Goal: Task Accomplishment & Management: Use online tool/utility

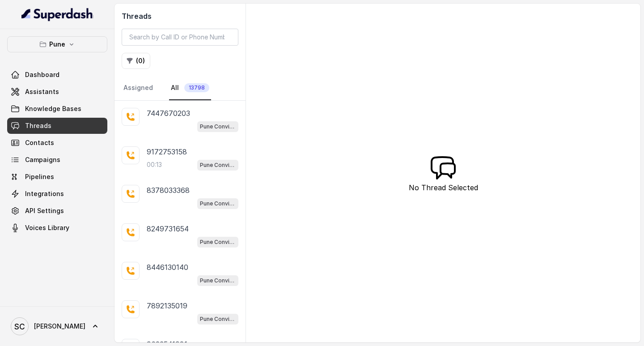
drag, startPoint x: 271, startPoint y: 186, endPoint x: 283, endPoint y: 182, distance: 12.2
click at [283, 182] on div "Threads ( 0 ) Assigned All 13798 7447670203 Pune Conviction HR Outbound Assista…" at bounding box center [377, 173] width 526 height 338
click at [140, 64] on button "( 0 )" at bounding box center [136, 61] width 29 height 16
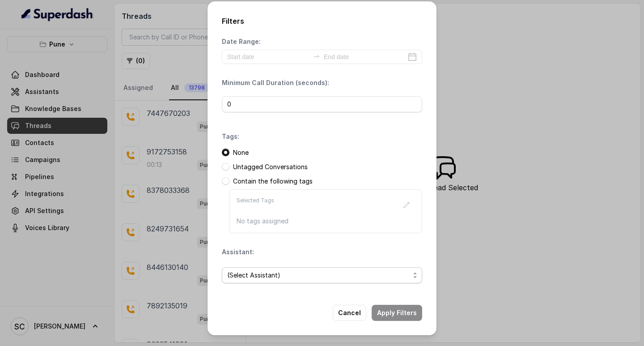
click at [311, 270] on span "(Select Assistant)" at bounding box center [318, 275] width 182 height 11
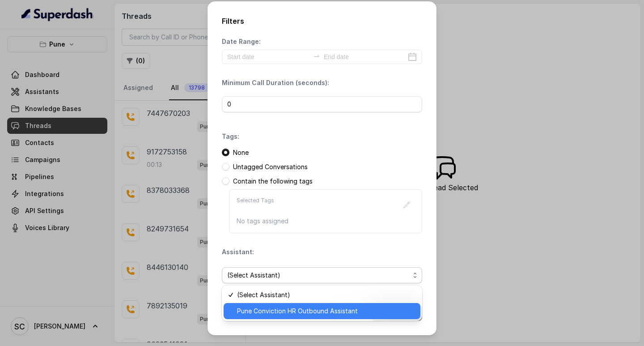
click at [289, 312] on span "Pune Conviction HR Outbound Assistant" at bounding box center [326, 310] width 178 height 11
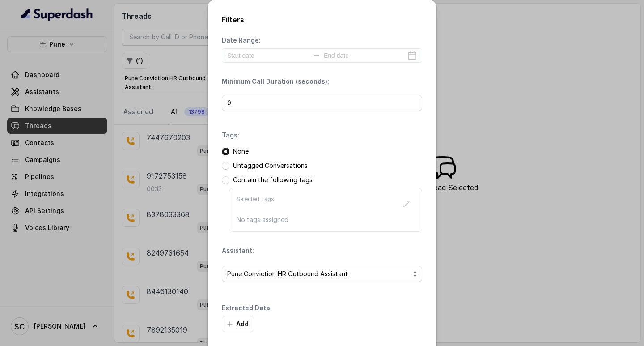
click at [395, 306] on div "Extracted Data: Add" at bounding box center [322, 317] width 200 height 29
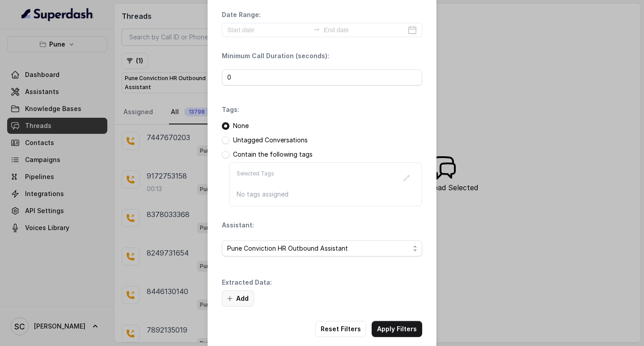
scroll to position [38, 0]
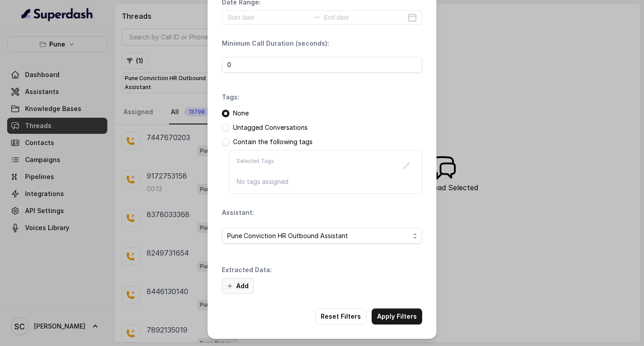
click at [231, 283] on button "Add" at bounding box center [238, 286] width 32 height 16
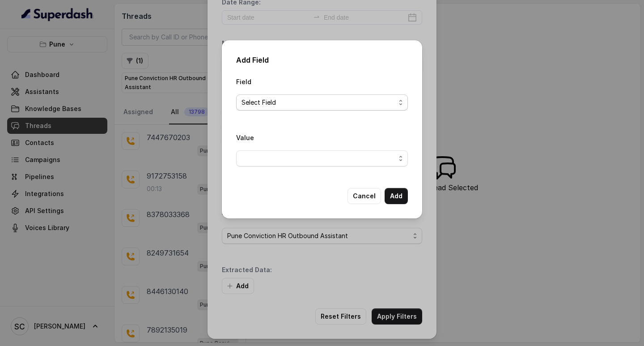
click at [302, 100] on span "Select Field" at bounding box center [318, 102] width 154 height 11
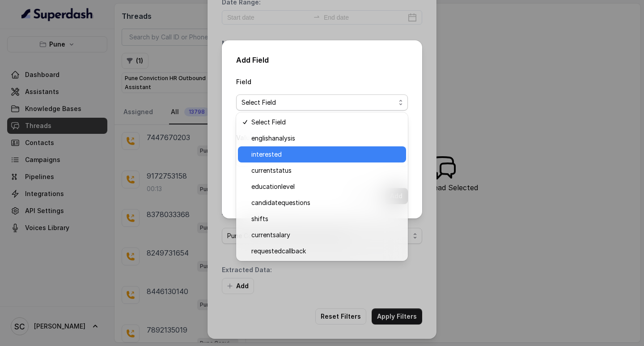
click at [309, 158] on span "interested" at bounding box center [325, 154] width 149 height 11
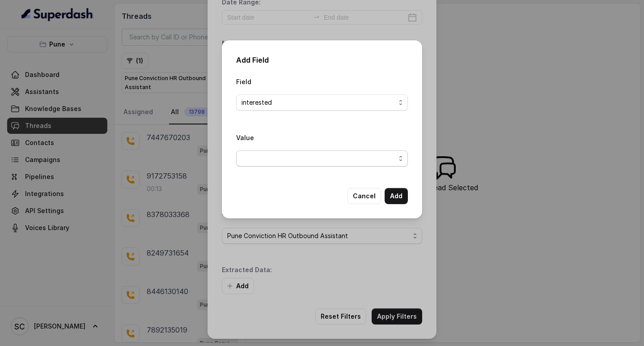
click at [305, 158] on span "button" at bounding box center [322, 158] width 172 height 16
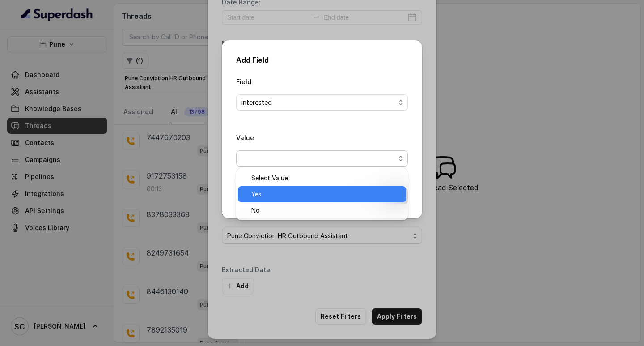
click at [285, 188] on div "Yes" at bounding box center [322, 194] width 168 height 16
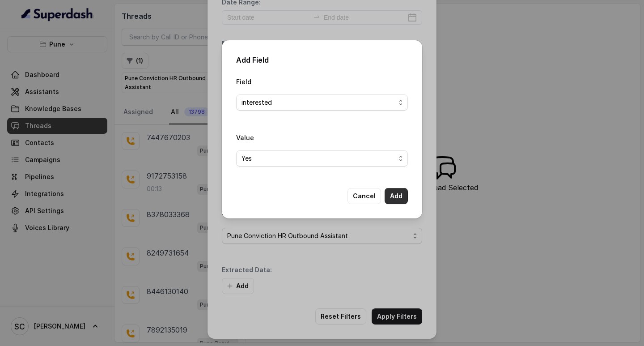
click at [394, 198] on button "Add" at bounding box center [395, 196] width 23 height 16
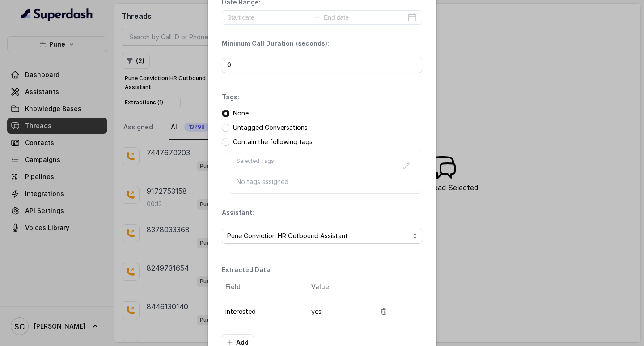
scroll to position [94, 0]
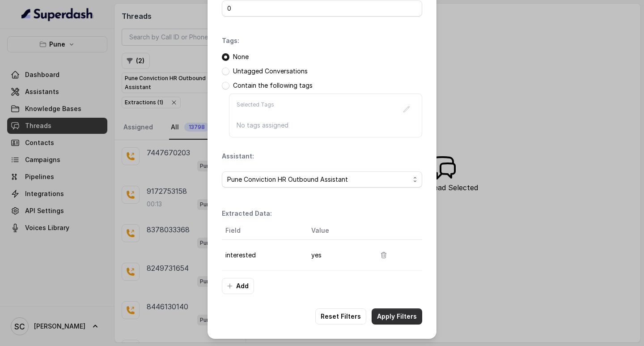
click at [393, 314] on button "Apply Filters" at bounding box center [397, 316] width 51 height 16
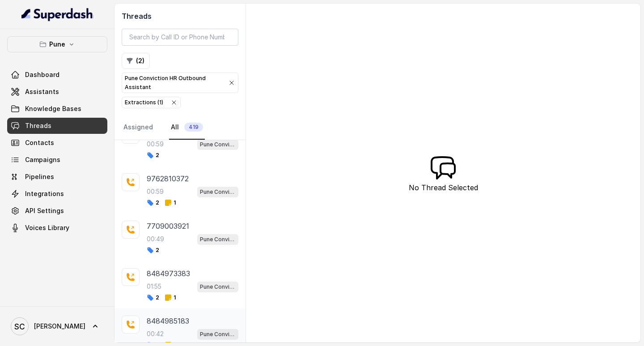
scroll to position [835, 0]
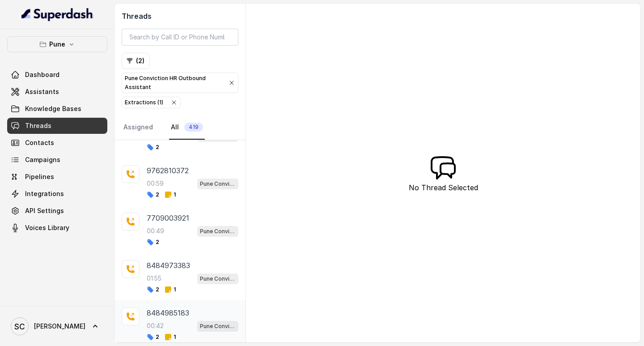
click at [238, 330] on div "8484985183 00:42 Pune Conviction HR Outbound Assistant 2 1" at bounding box center [179, 323] width 131 height 47
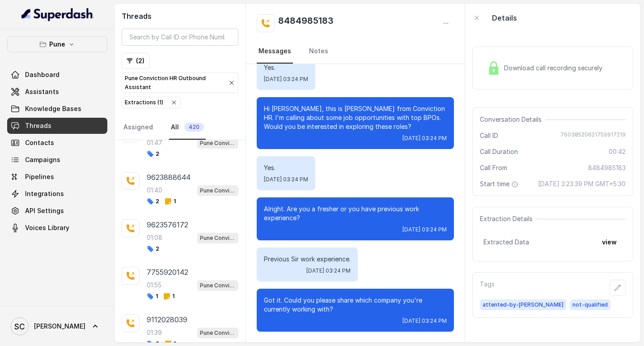
scroll to position [5681, 0]
